Goal: Task Accomplishment & Management: Manage account settings

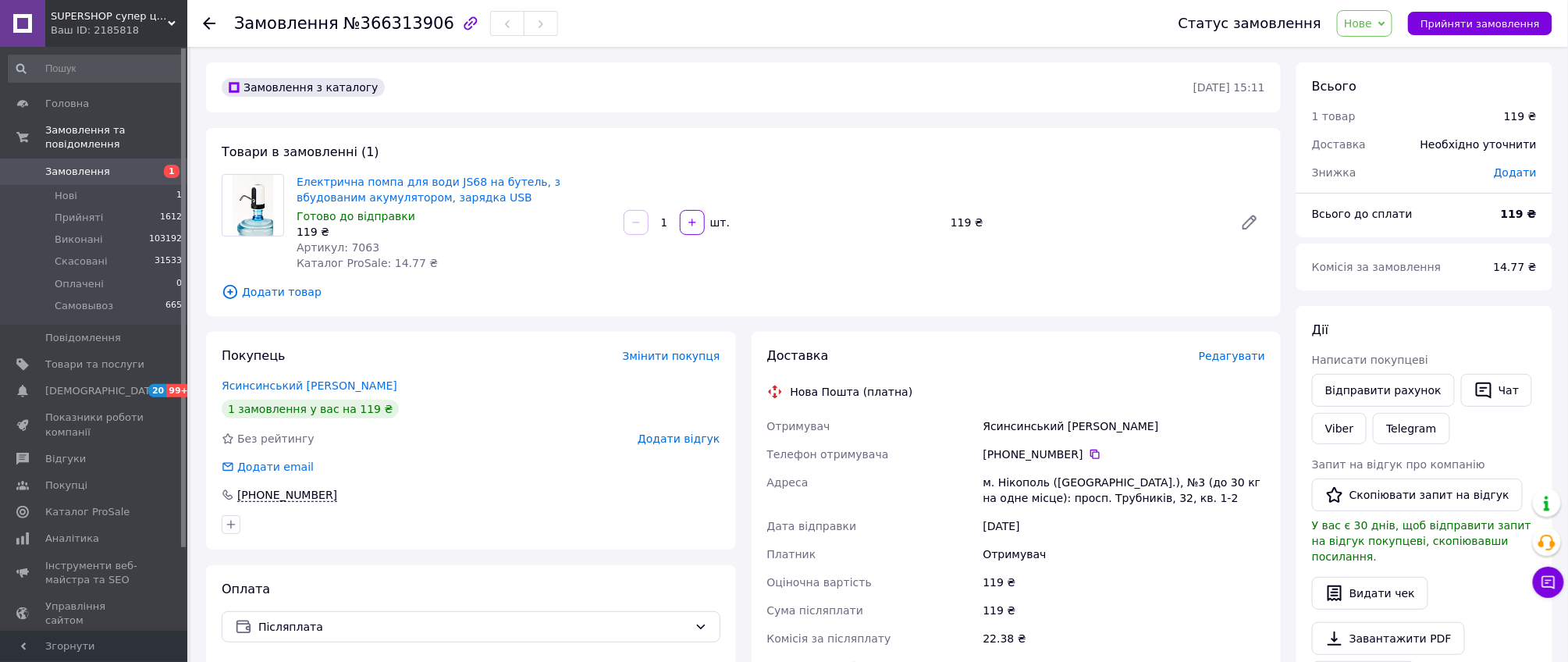
click at [1230, 360] on span "Редагувати" at bounding box center [1231, 356] width 66 height 12
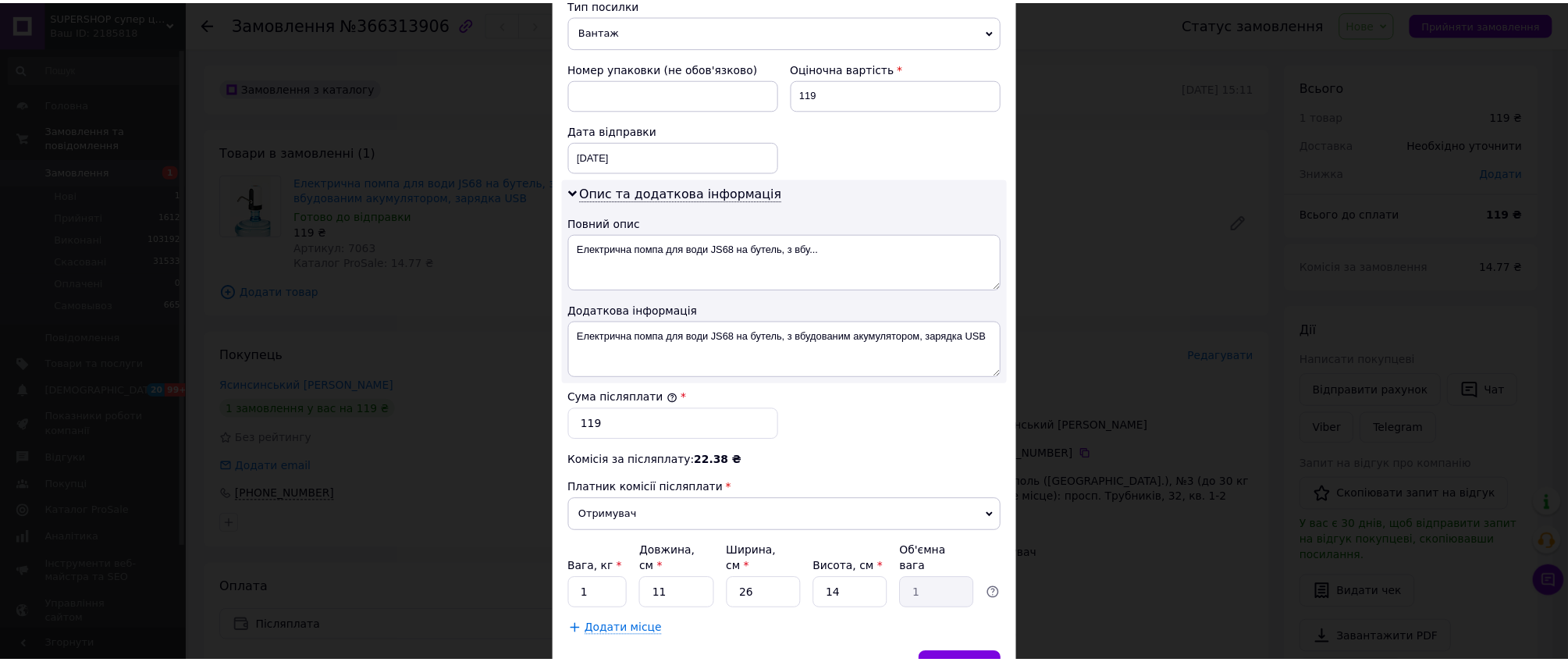
scroll to position [705, 0]
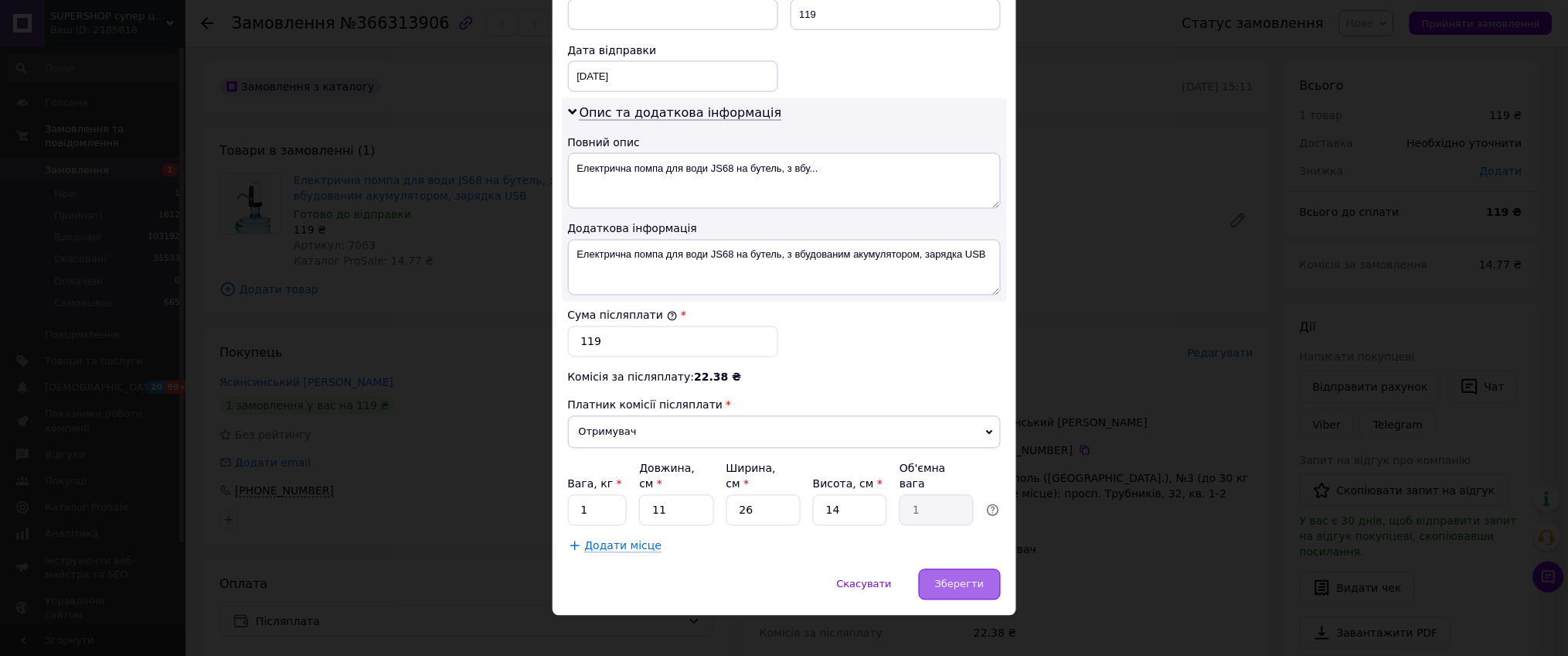
click at [950, 580] on div "Зберегти" at bounding box center [959, 585] width 81 height 31
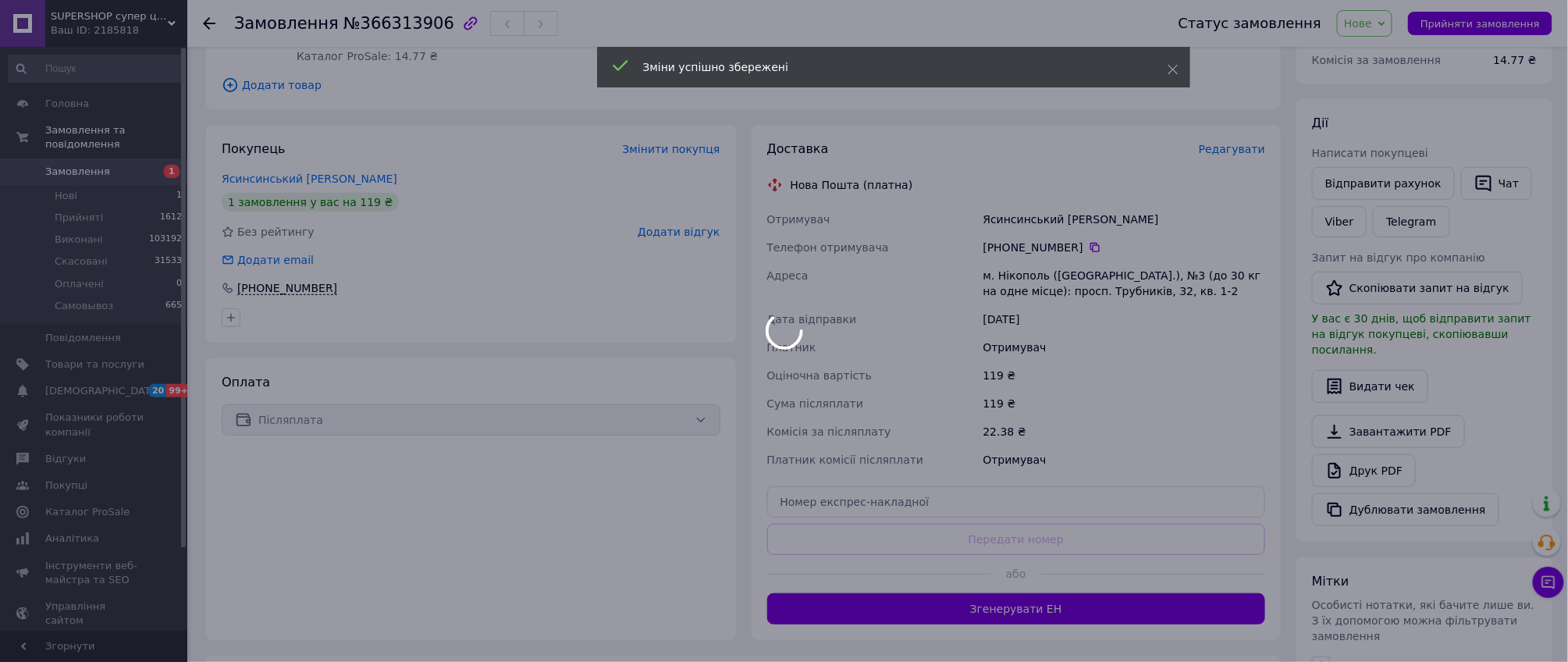
scroll to position [208, 0]
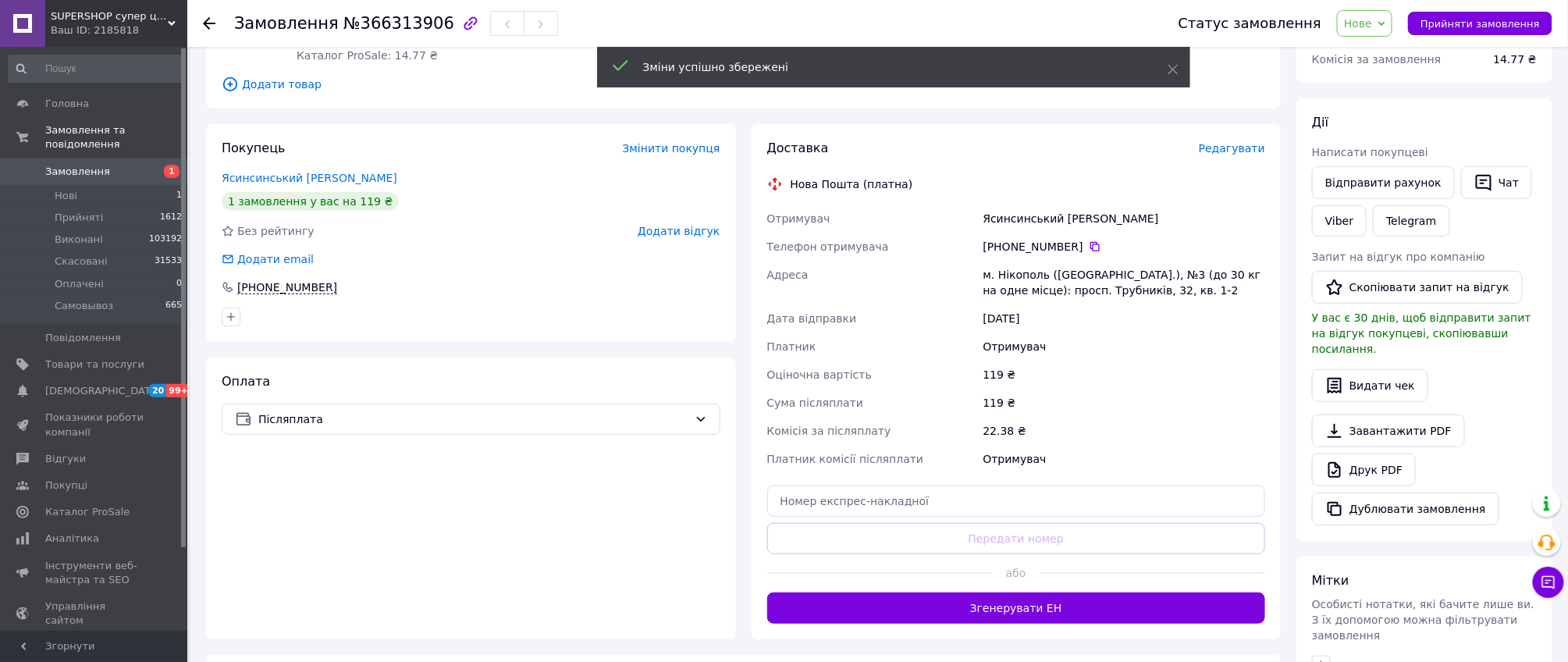
click at [979, 584] on div at bounding box center [879, 573] width 224 height 38
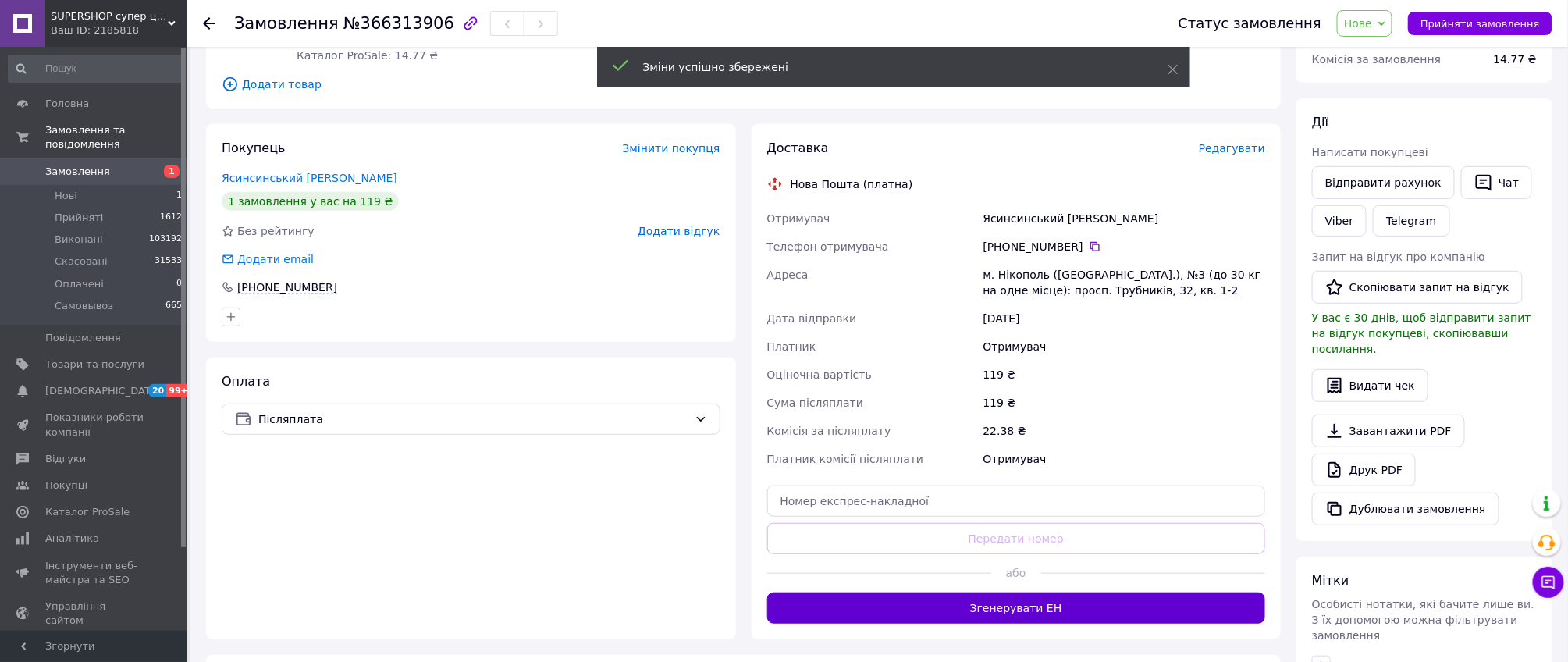
click at [978, 606] on button "Згенерувати ЕН" at bounding box center [1016, 608] width 499 height 31
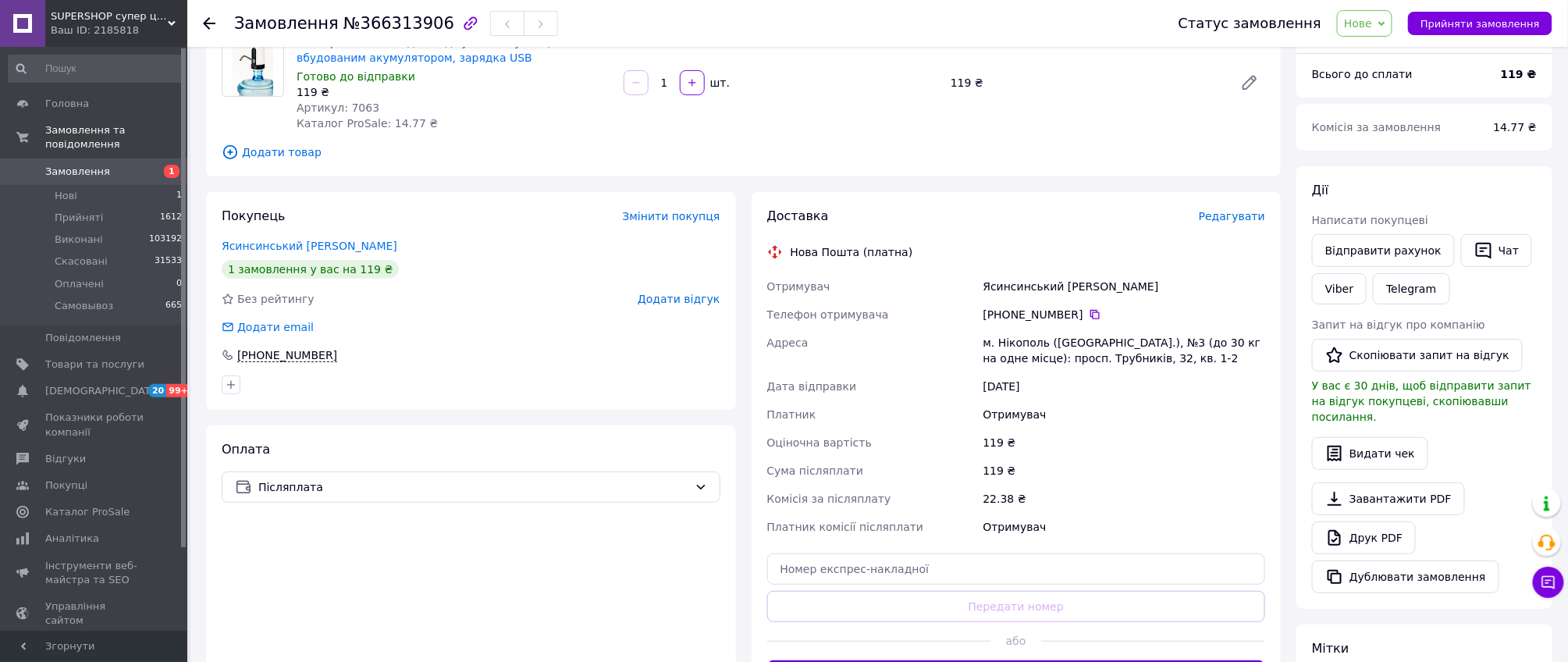
scroll to position [104, 0]
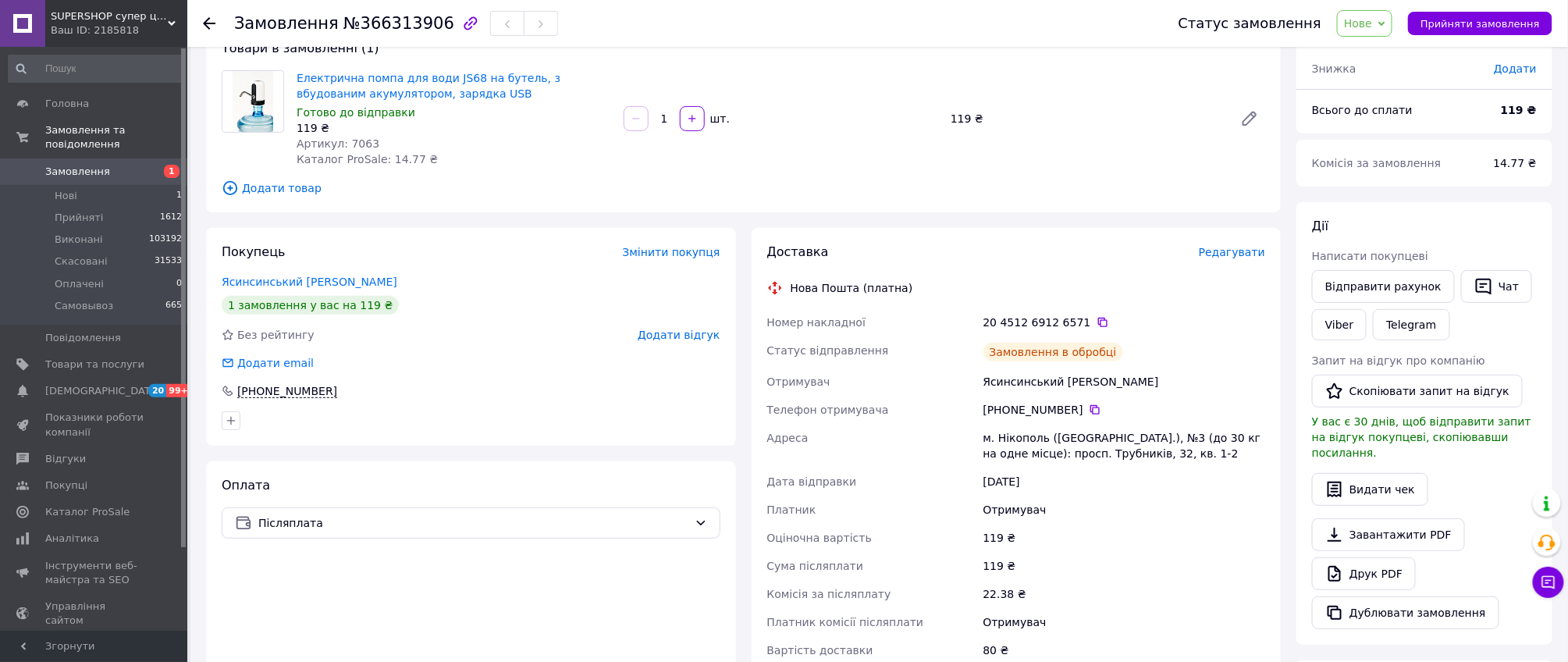
click at [1096, 320] on icon at bounding box center [1102, 322] width 12 height 12
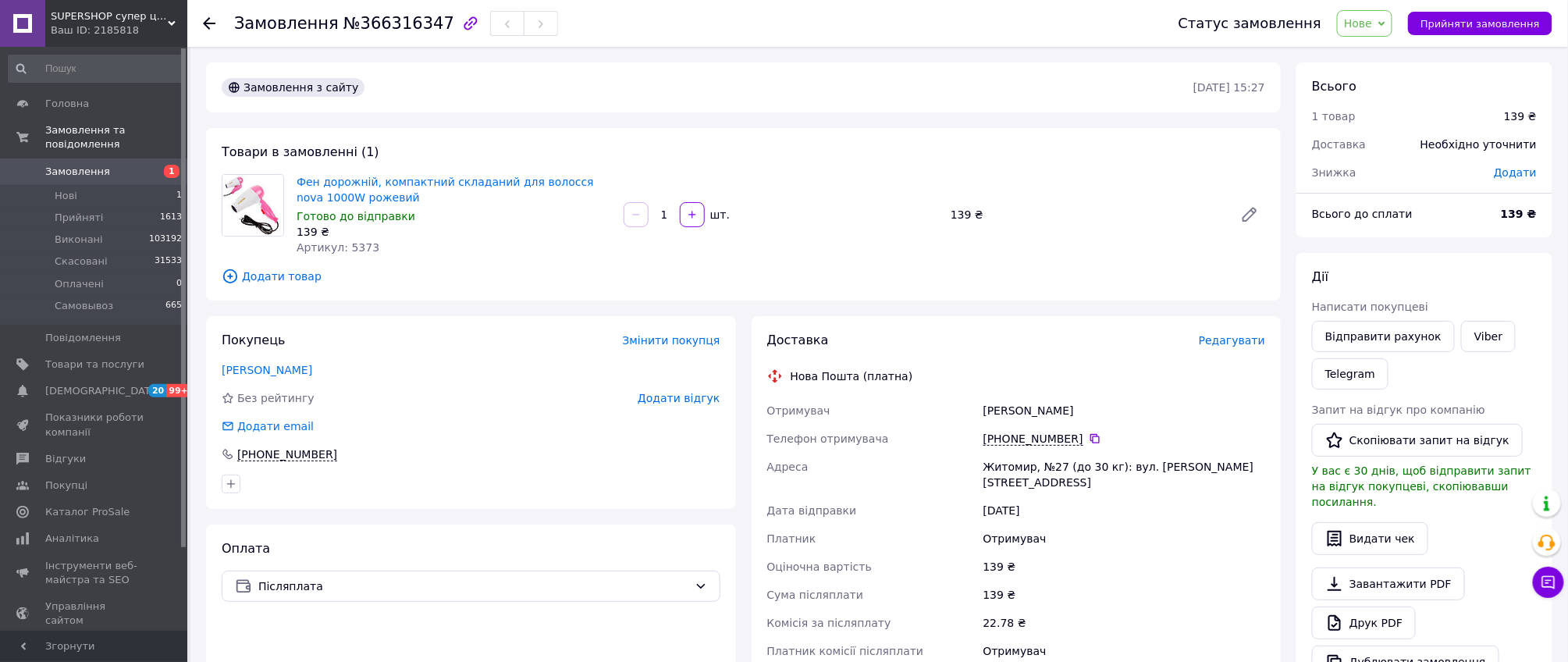
click at [1241, 294] on div "Товари в замовленні (1) Фен дорожній, компактний складаний для волосся nova 100…" at bounding box center [743, 214] width 1074 height 172
click at [359, 248] on span "Артикул: 5373" at bounding box center [338, 247] width 83 height 12
copy span "5373"
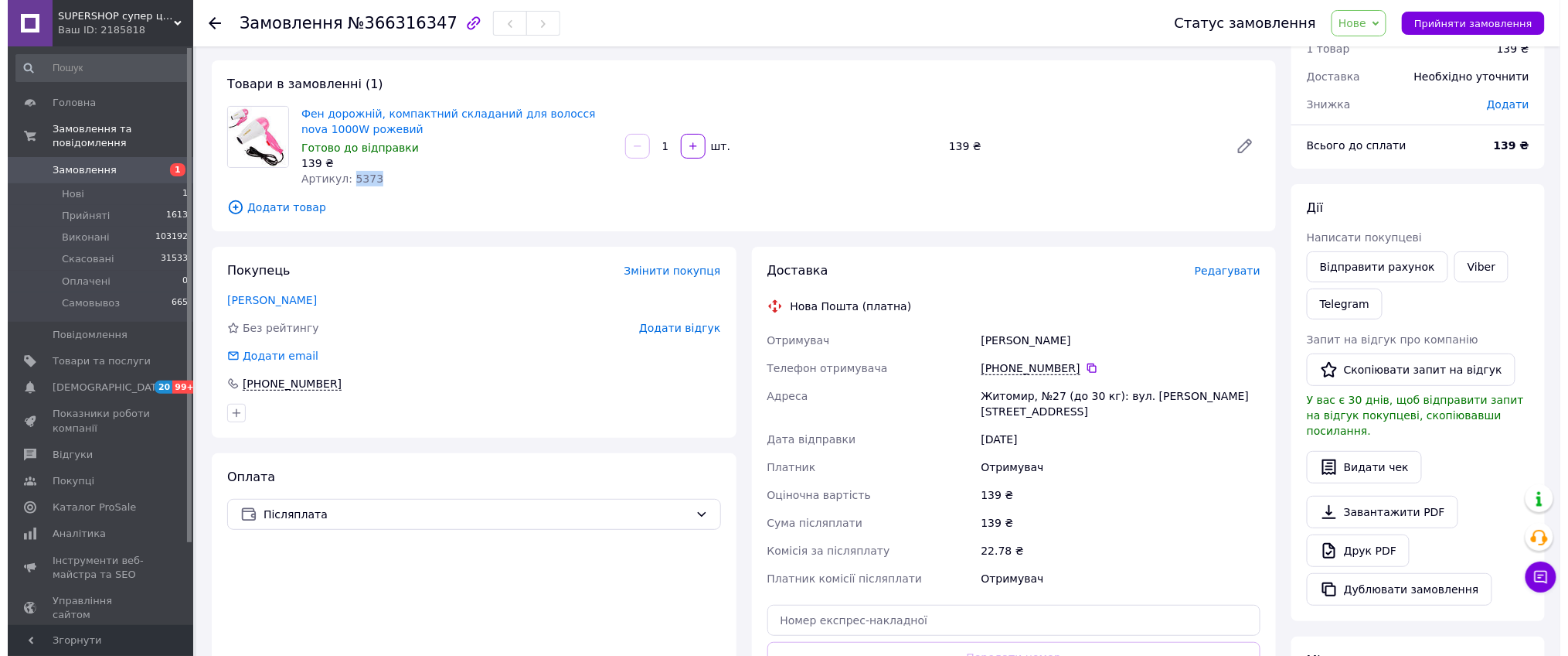
scroll to position [103, 0]
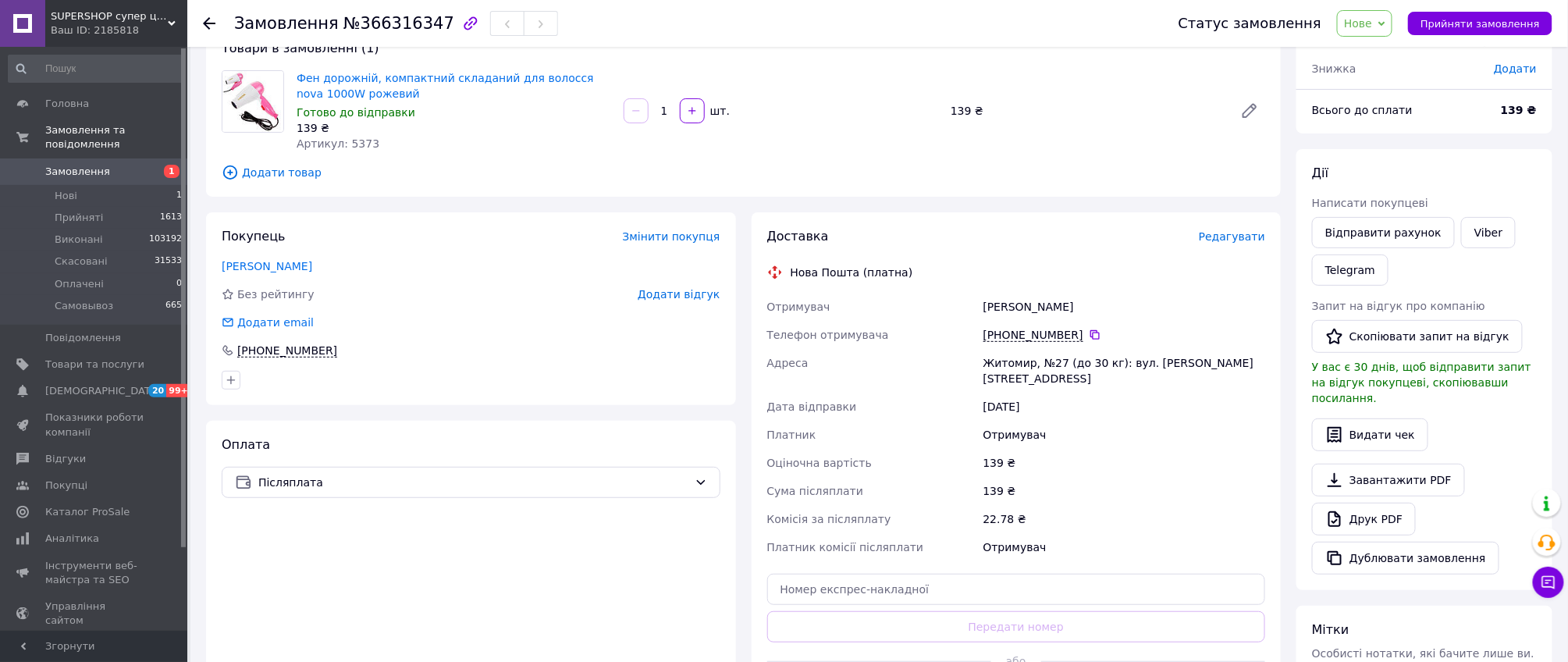
click at [1242, 233] on span "Редагувати" at bounding box center [1231, 236] width 66 height 12
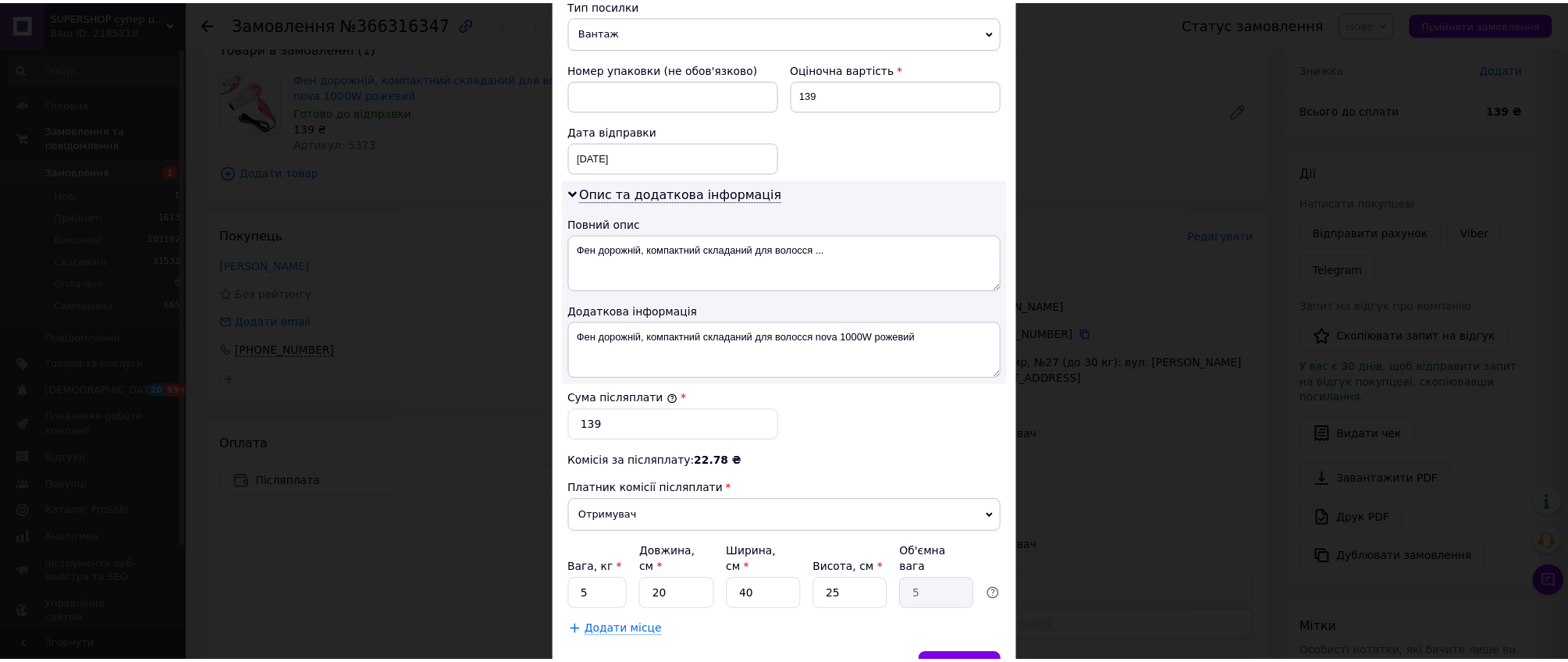
scroll to position [705, 0]
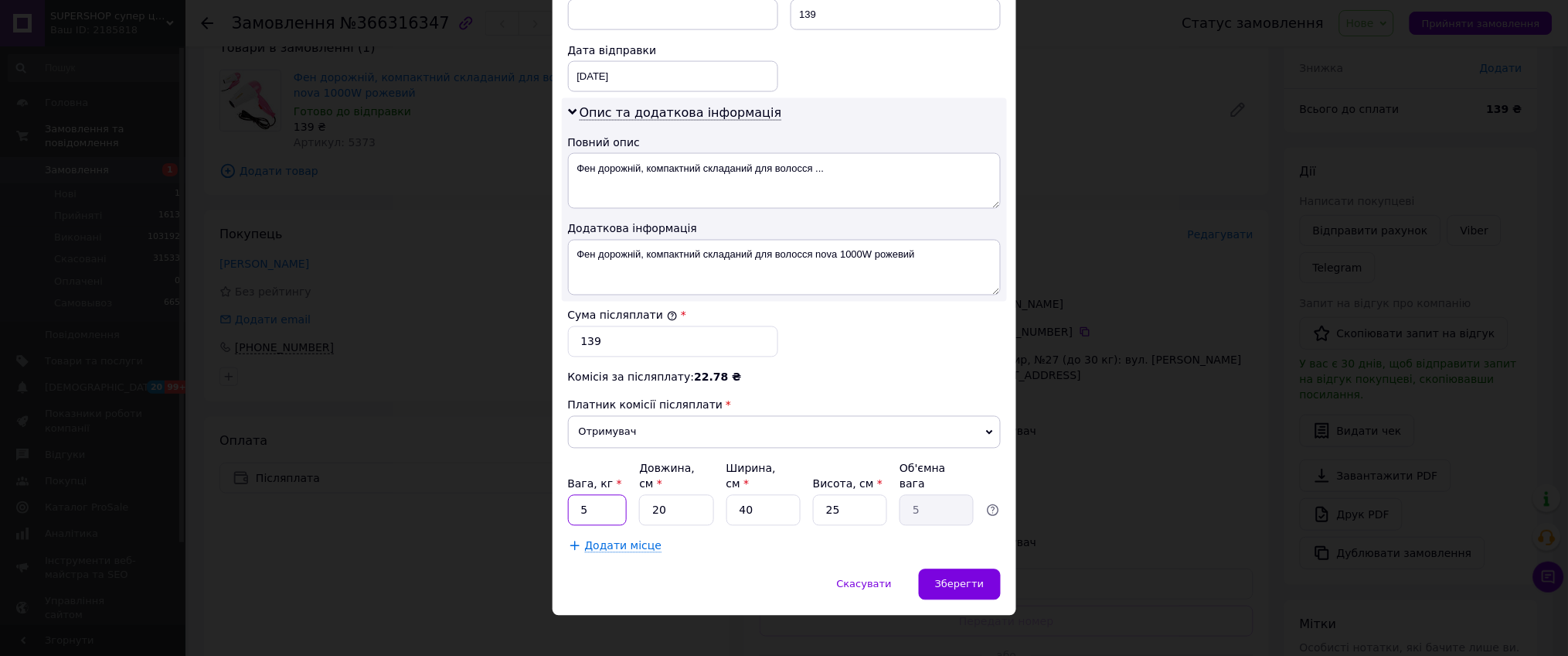
click at [596, 498] on input "5" at bounding box center [598, 510] width 60 height 31
type input "1"
click at [764, 503] on input "40" at bounding box center [763, 510] width 74 height 31
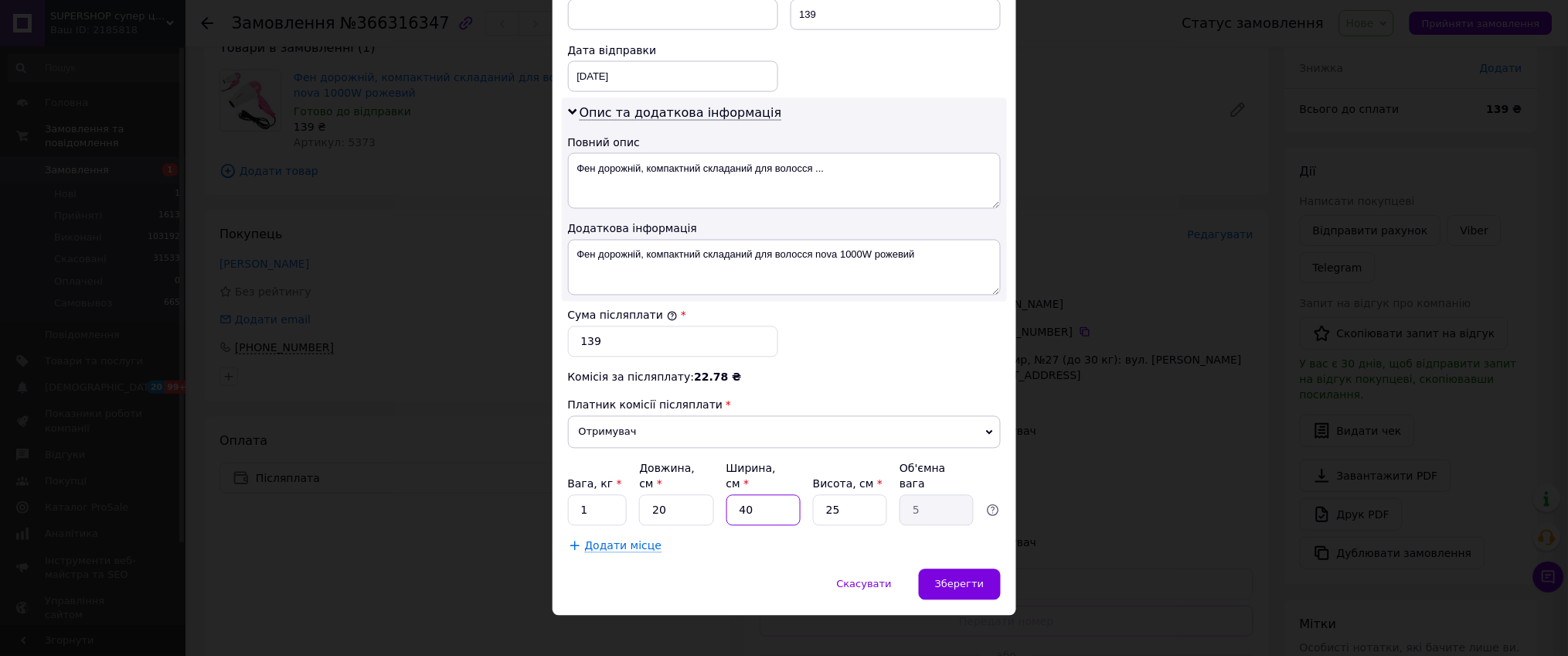
type input "1"
type input "0.13"
type input "11"
type input "1.38"
type input "11"
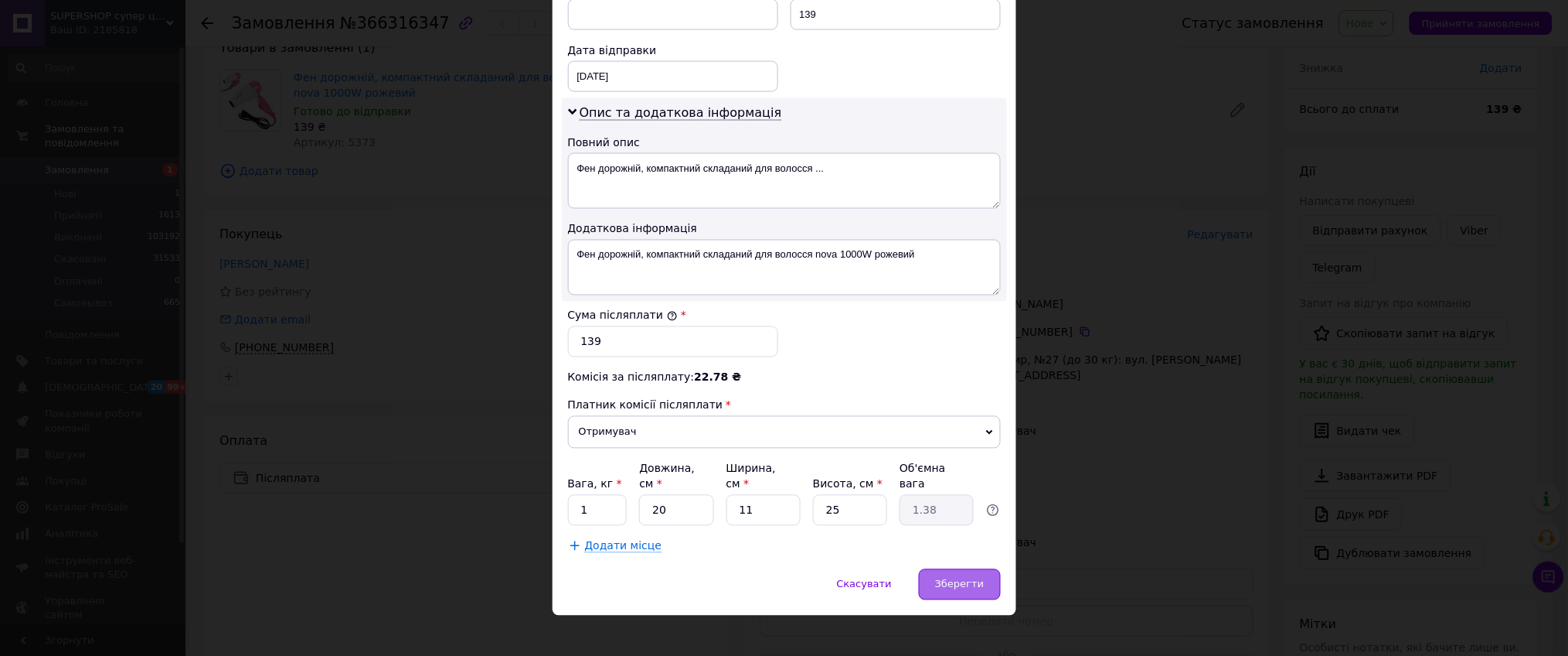
click at [946, 578] on span "Зберегти" at bounding box center [959, 584] width 49 height 11
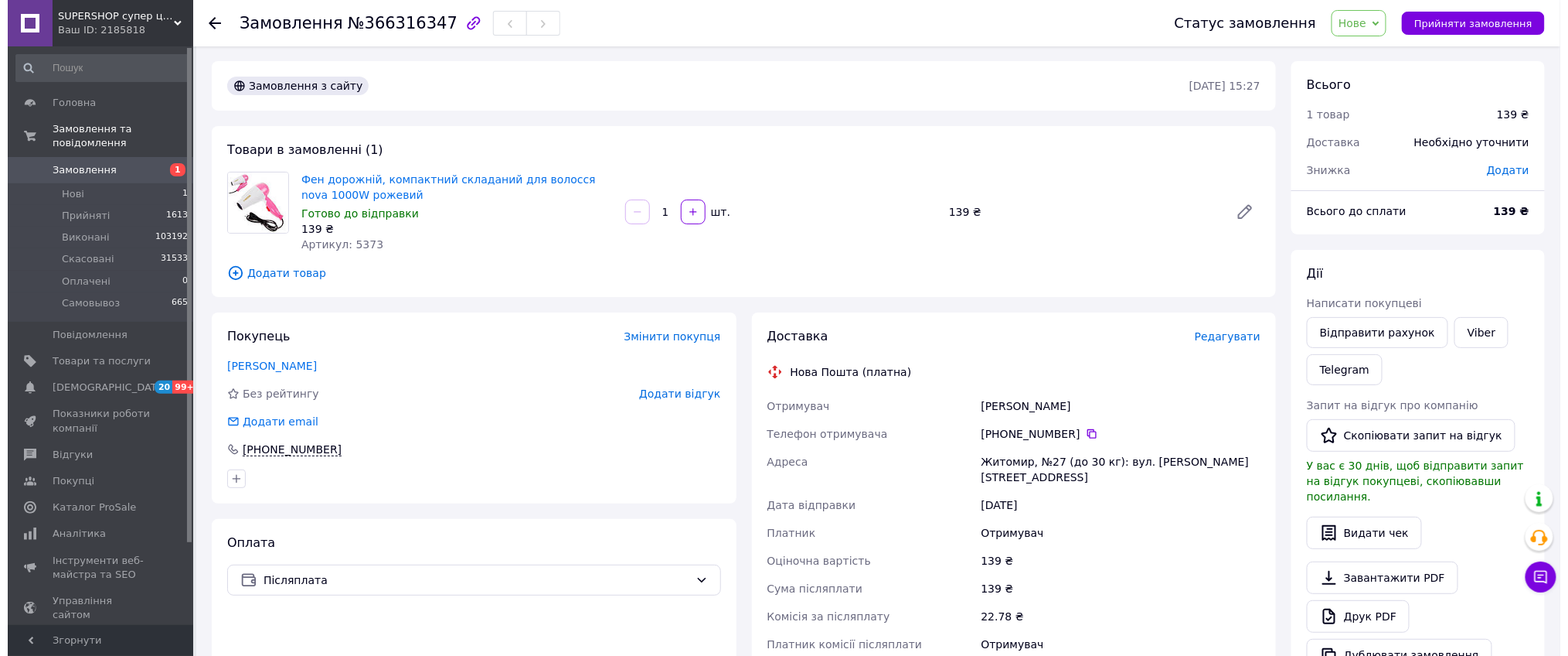
scroll to position [0, 0]
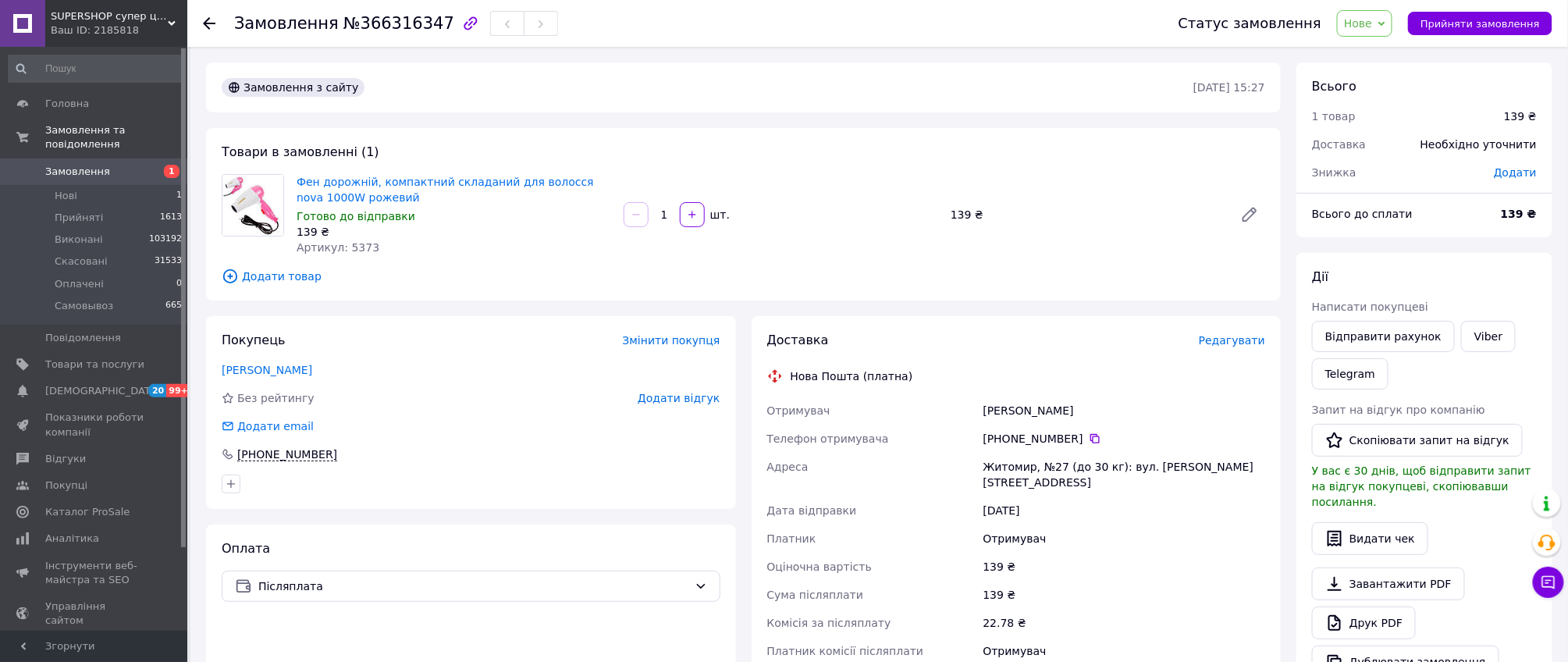
click at [294, 275] on span "Додати товар" at bounding box center [743, 275] width 1043 height 17
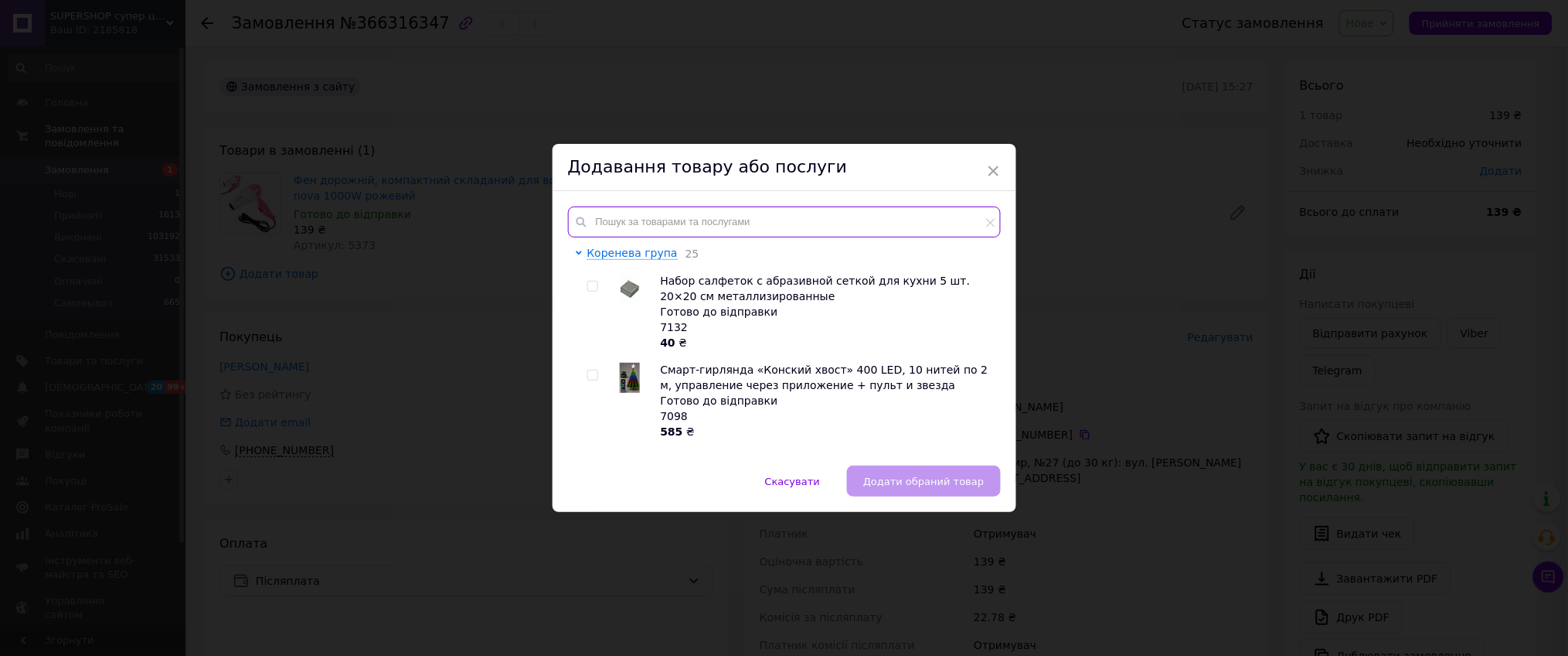
click at [678, 213] on input "text" at bounding box center [784, 222] width 433 height 31
paste input "1914"
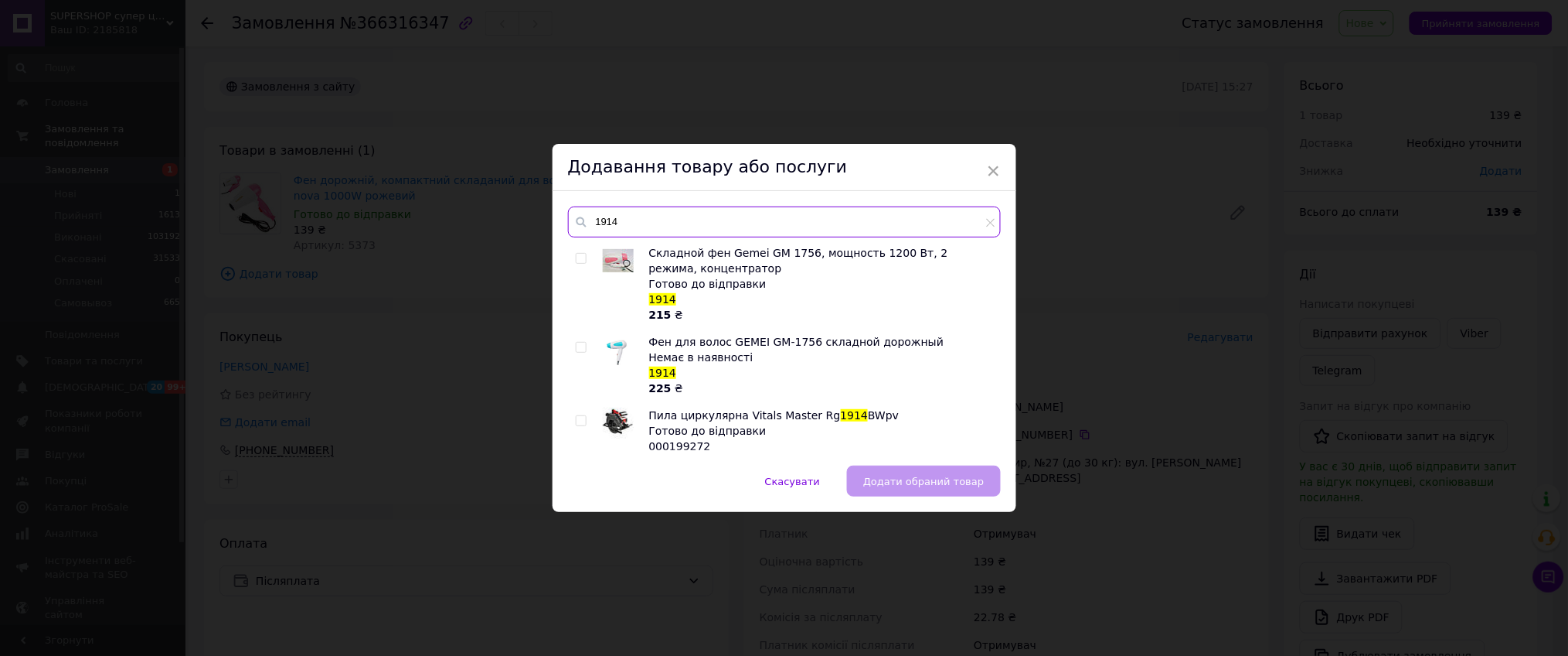
type input "1914"
click at [580, 258] on input "checkbox" at bounding box center [580, 258] width 10 height 10
checkbox input "true"
click at [920, 466] on button "Додати обраний товар" at bounding box center [923, 481] width 153 height 31
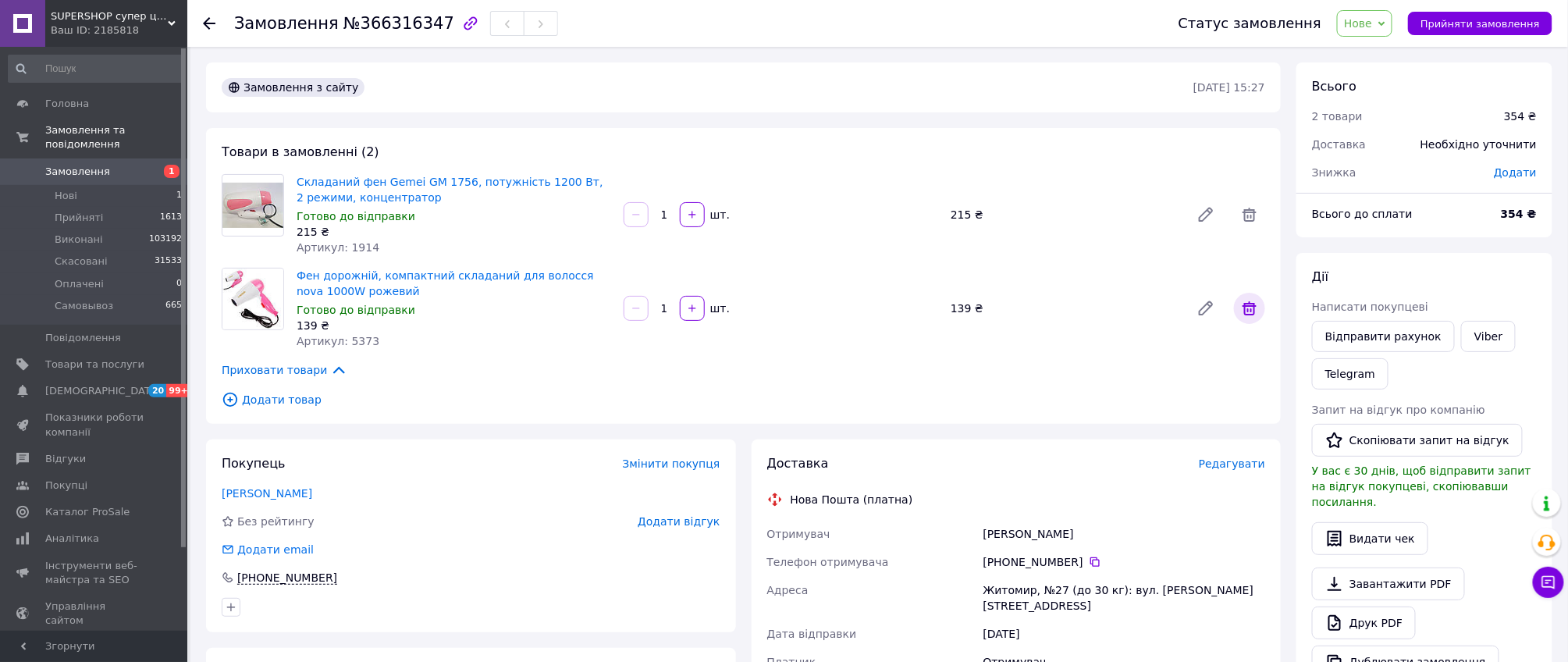
click at [1247, 309] on icon at bounding box center [1249, 308] width 19 height 19
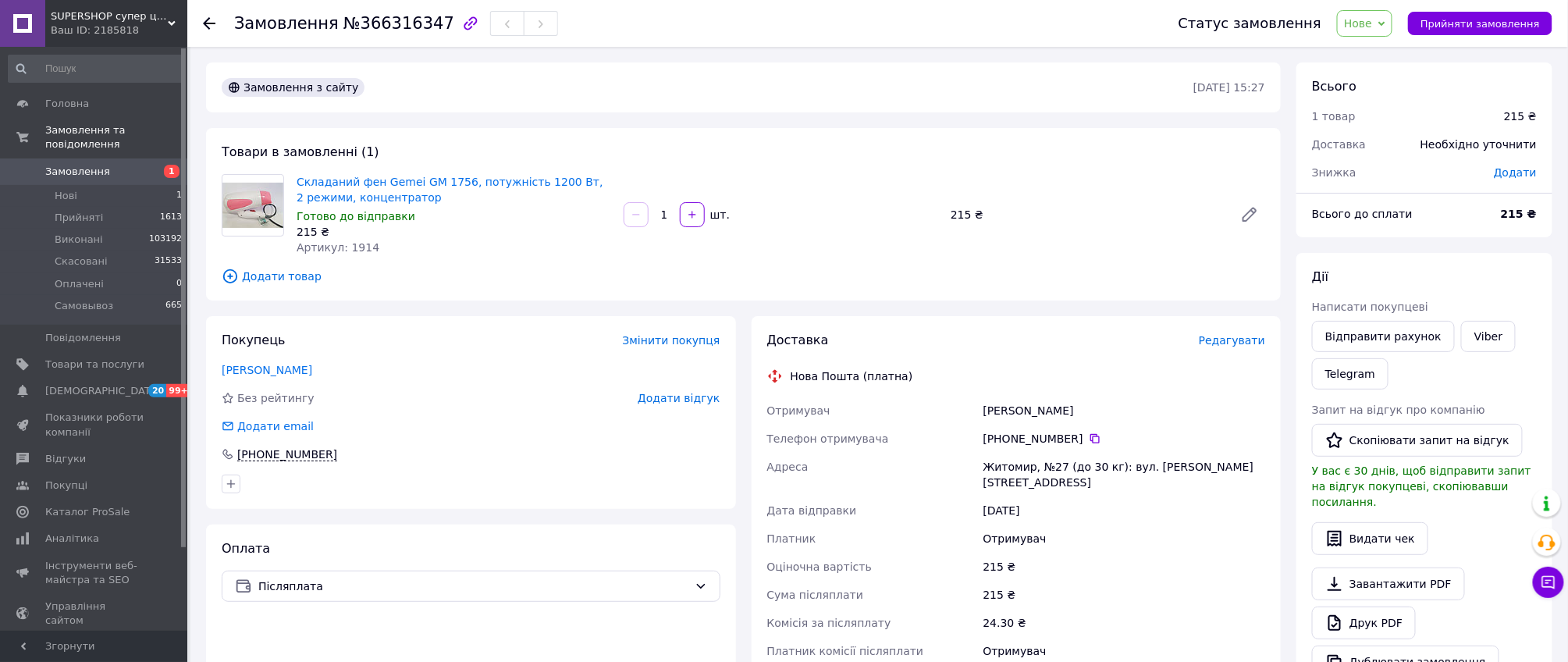
click at [1231, 338] on span "Редагувати" at bounding box center [1231, 340] width 66 height 12
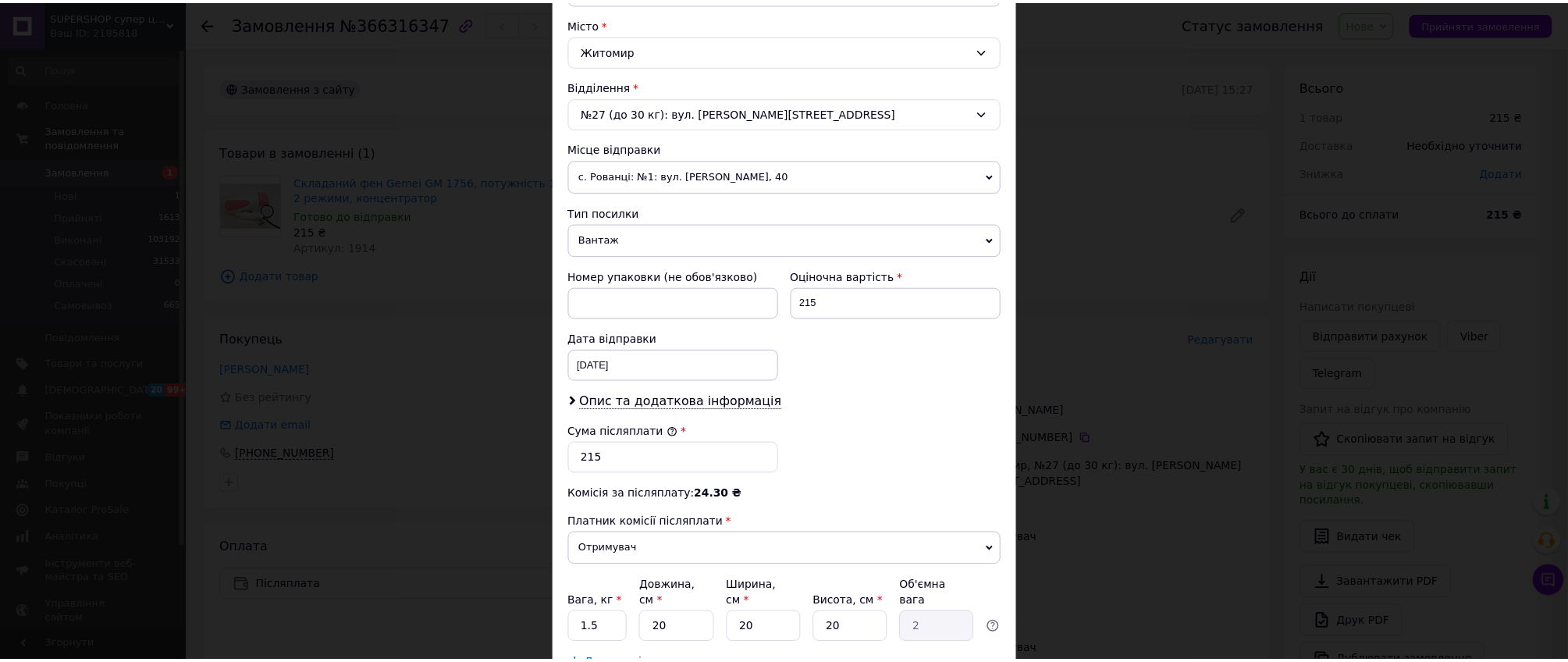
scroll to position [530, 0]
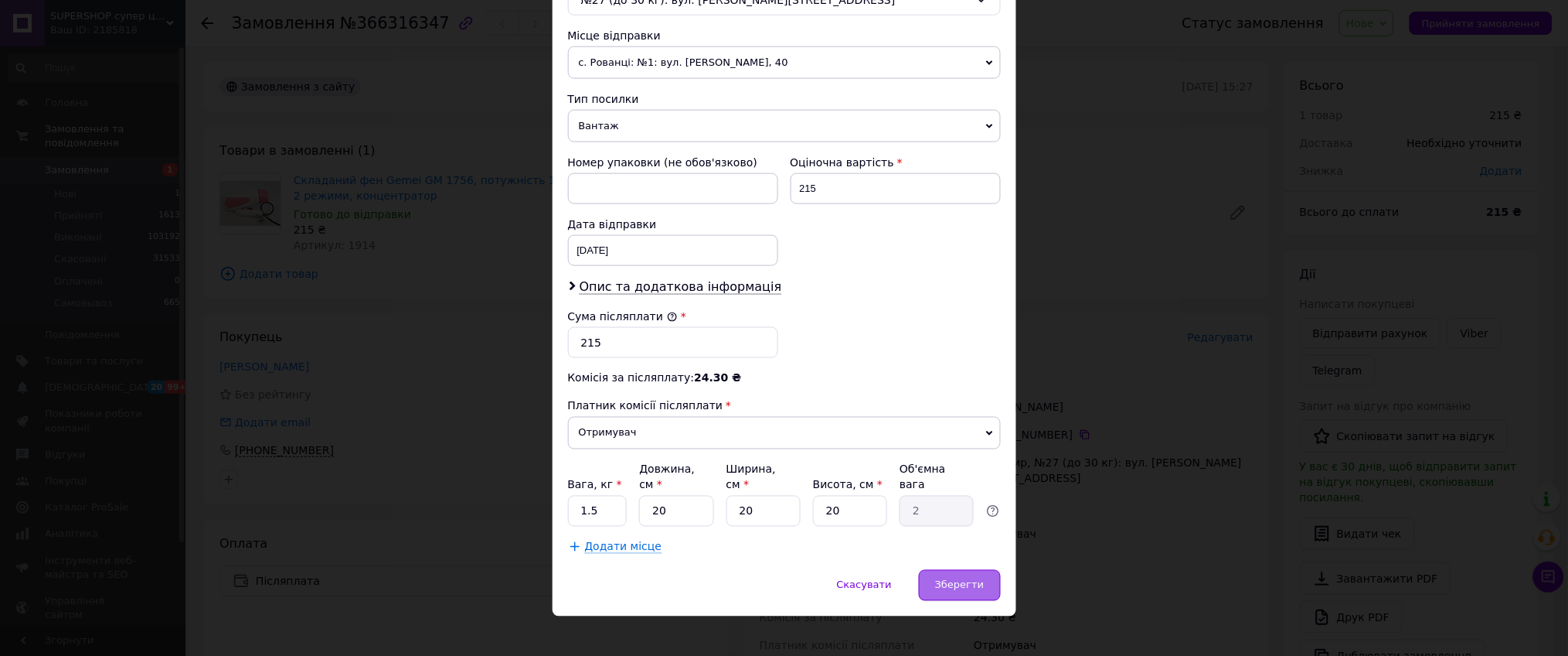
click at [962, 570] on div "Зберегти" at bounding box center [959, 586] width 81 height 31
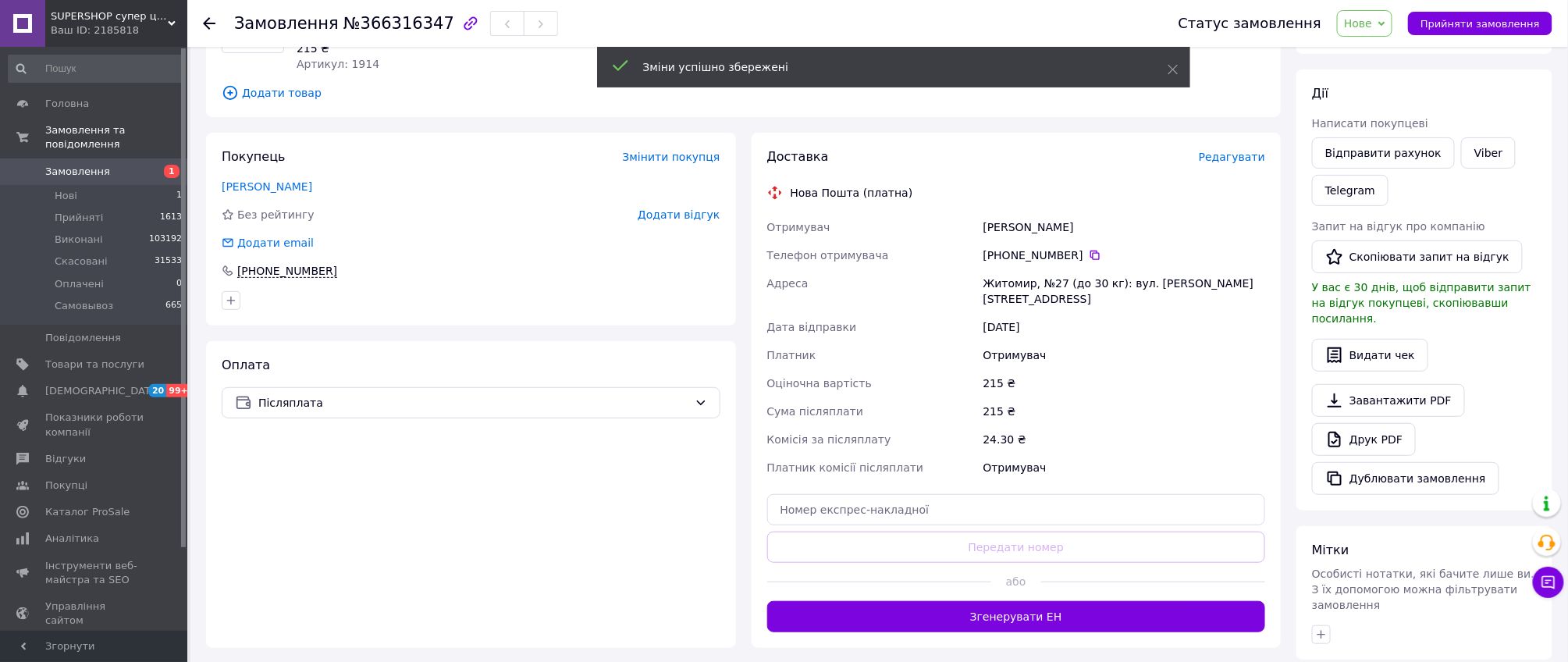
scroll to position [312, 0]
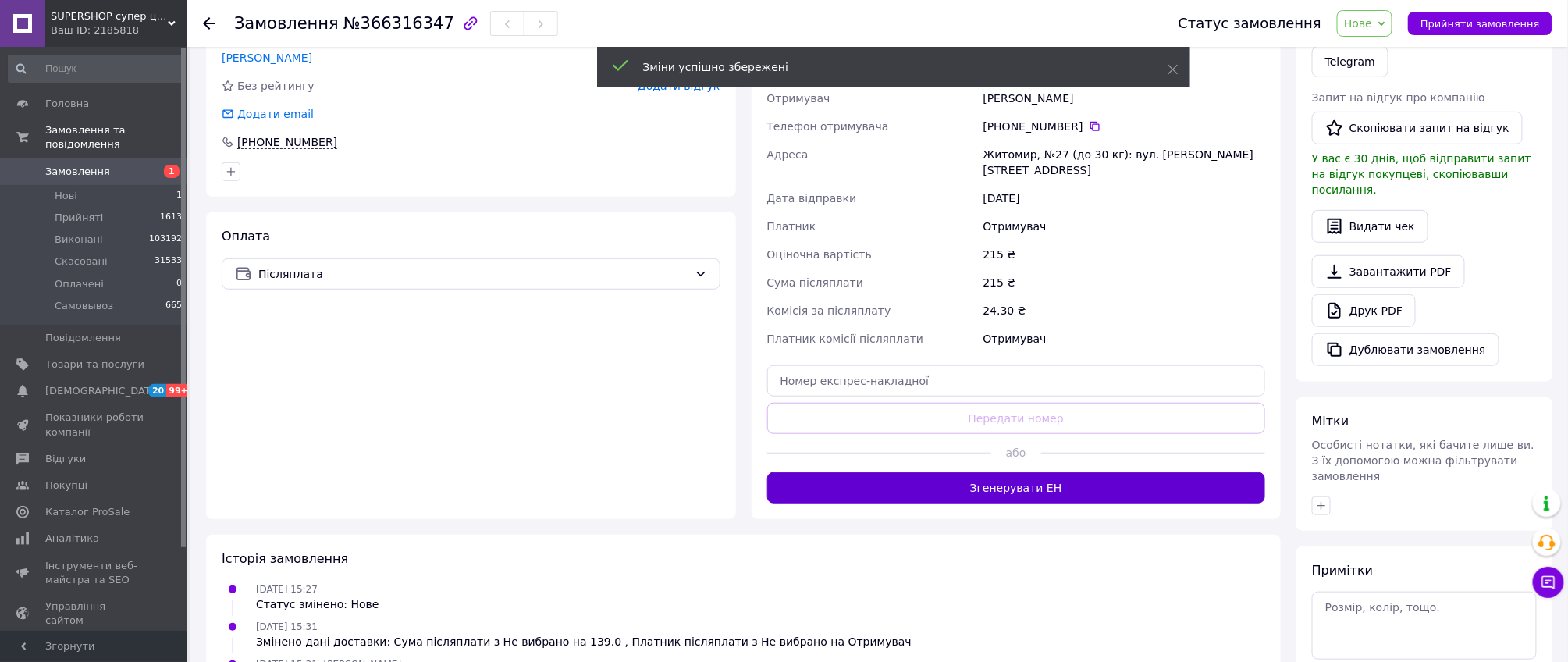
click at [1065, 488] on button "Згенерувати ЕН" at bounding box center [1016, 488] width 499 height 31
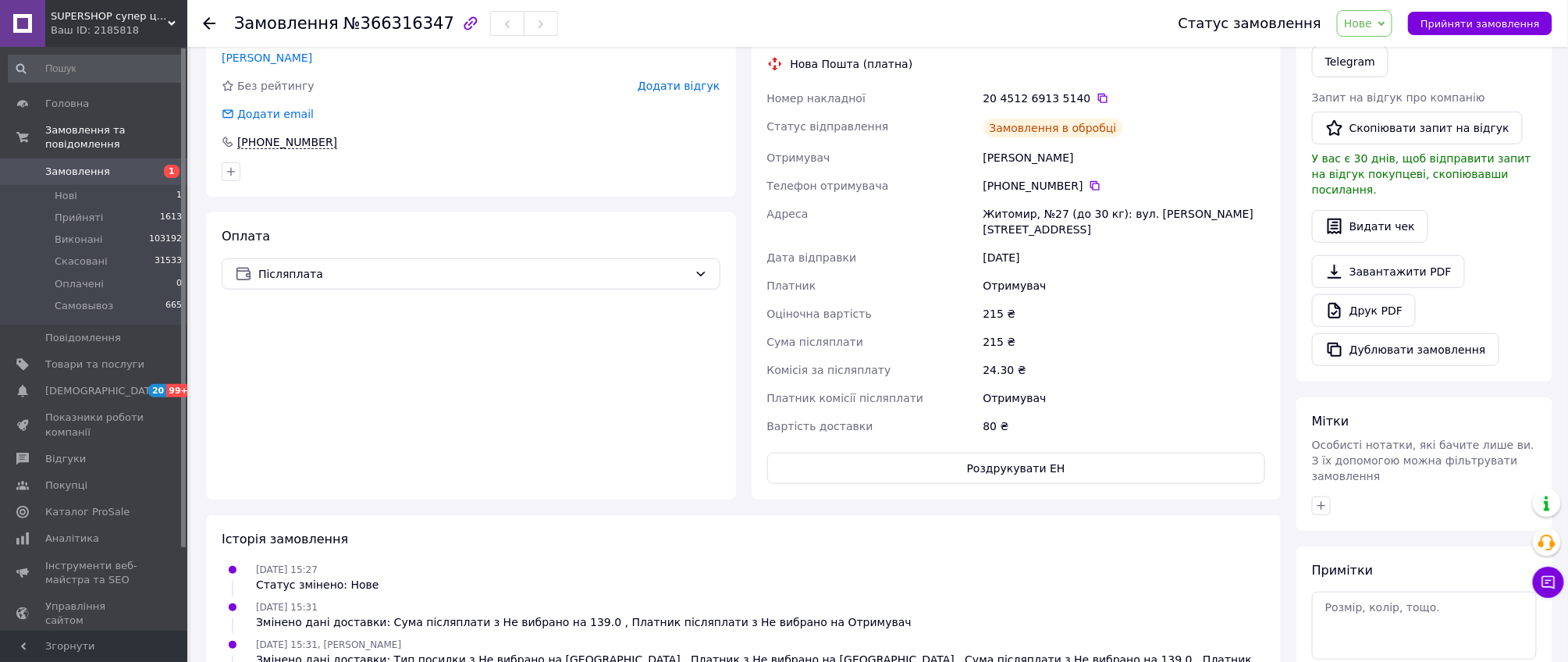
click at [1096, 96] on icon at bounding box center [1102, 98] width 12 height 12
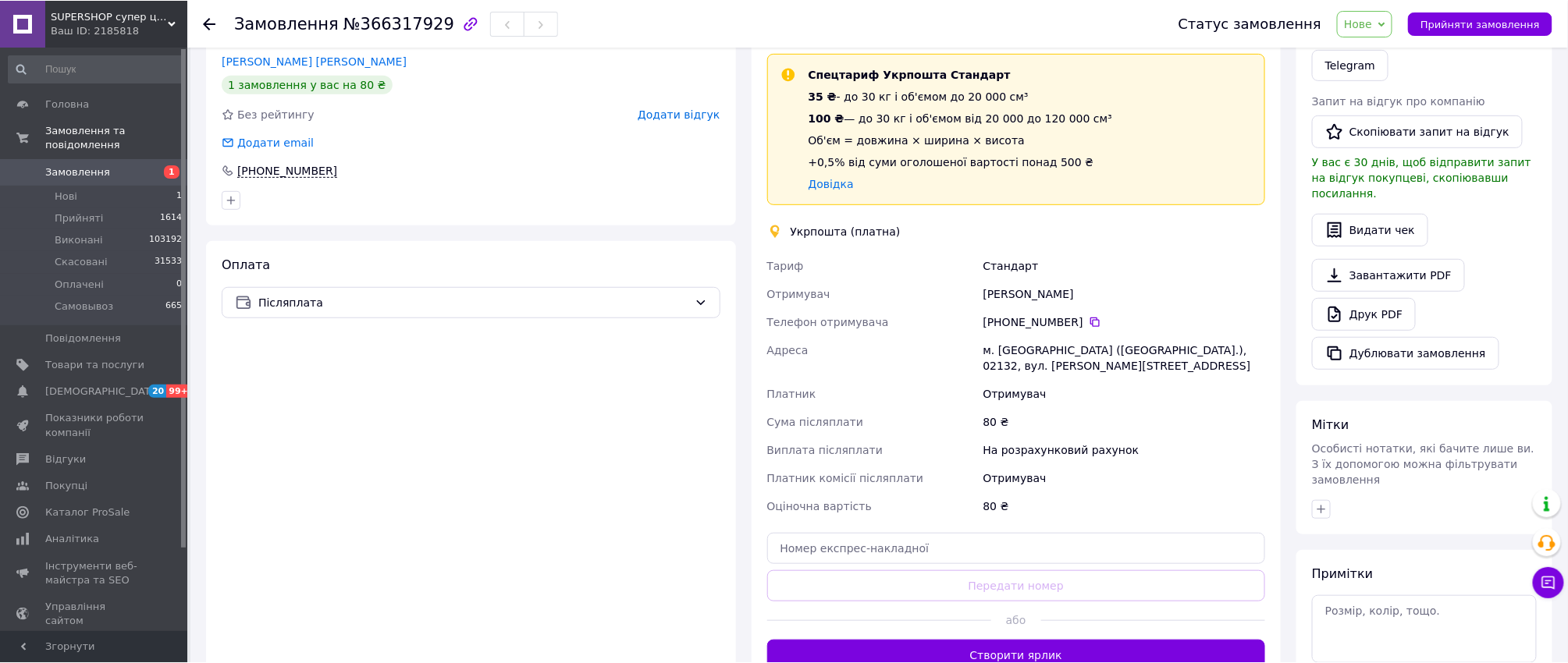
scroll to position [312, 0]
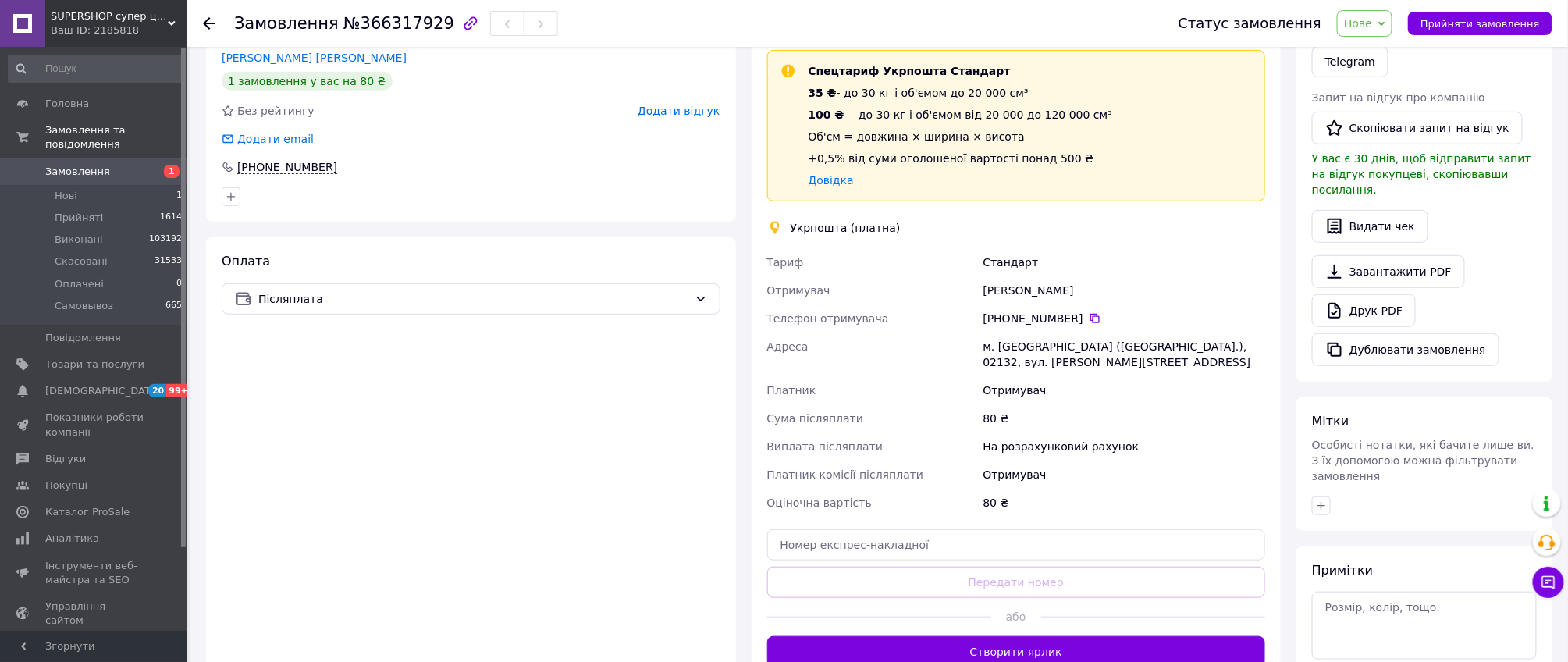
click at [1106, 346] on div "м. Київ (Київська обл.), 02132, вул. Галика Алімпія, 75Б" at bounding box center [1124, 354] width 288 height 43
copy div "02132"
